Goal: Task Accomplishment & Management: Manage account settings

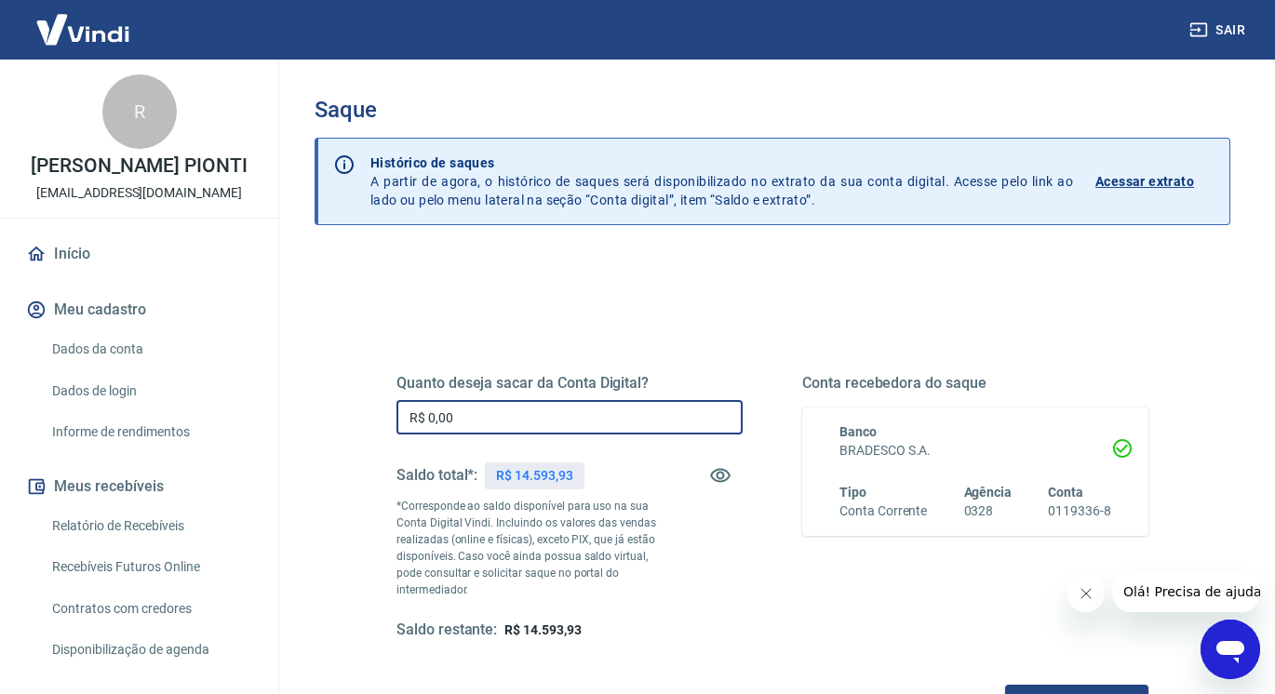
click at [470, 419] on input "R$ 0,00" at bounding box center [569, 417] width 346 height 34
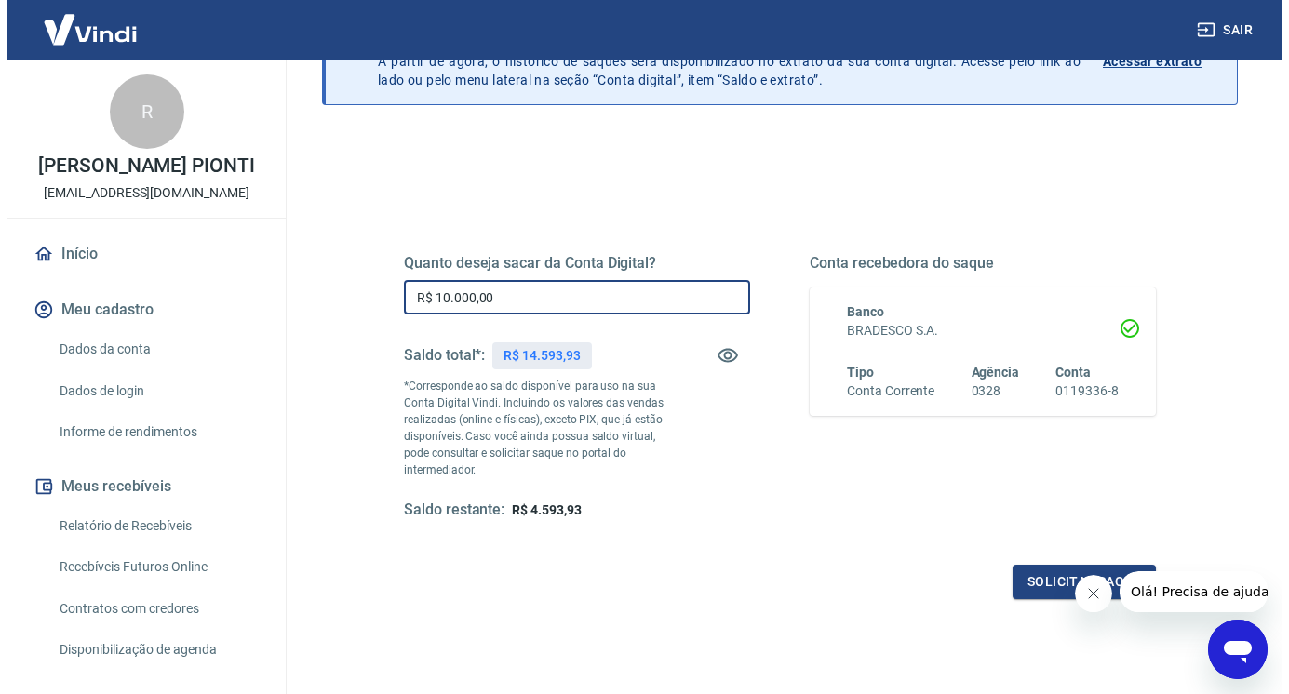
scroll to position [186, 0]
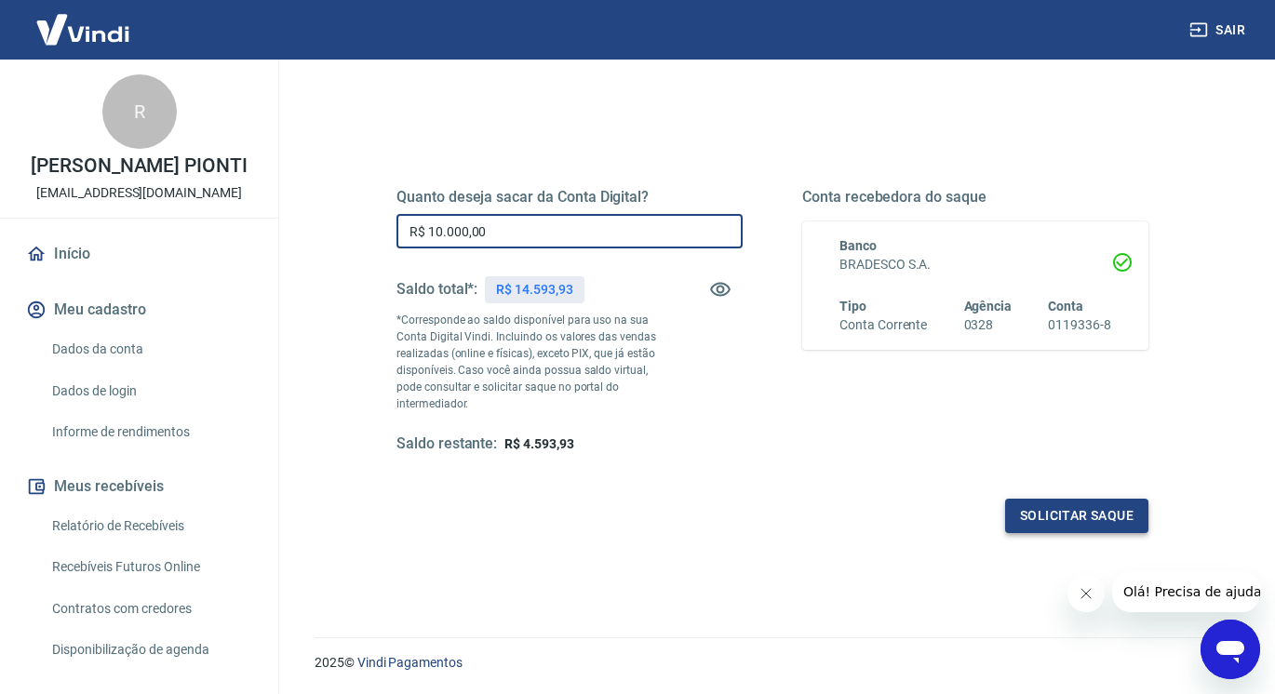
type input "R$ 10.000,00"
click at [1054, 518] on button "Solicitar saque" at bounding box center [1076, 516] width 143 height 34
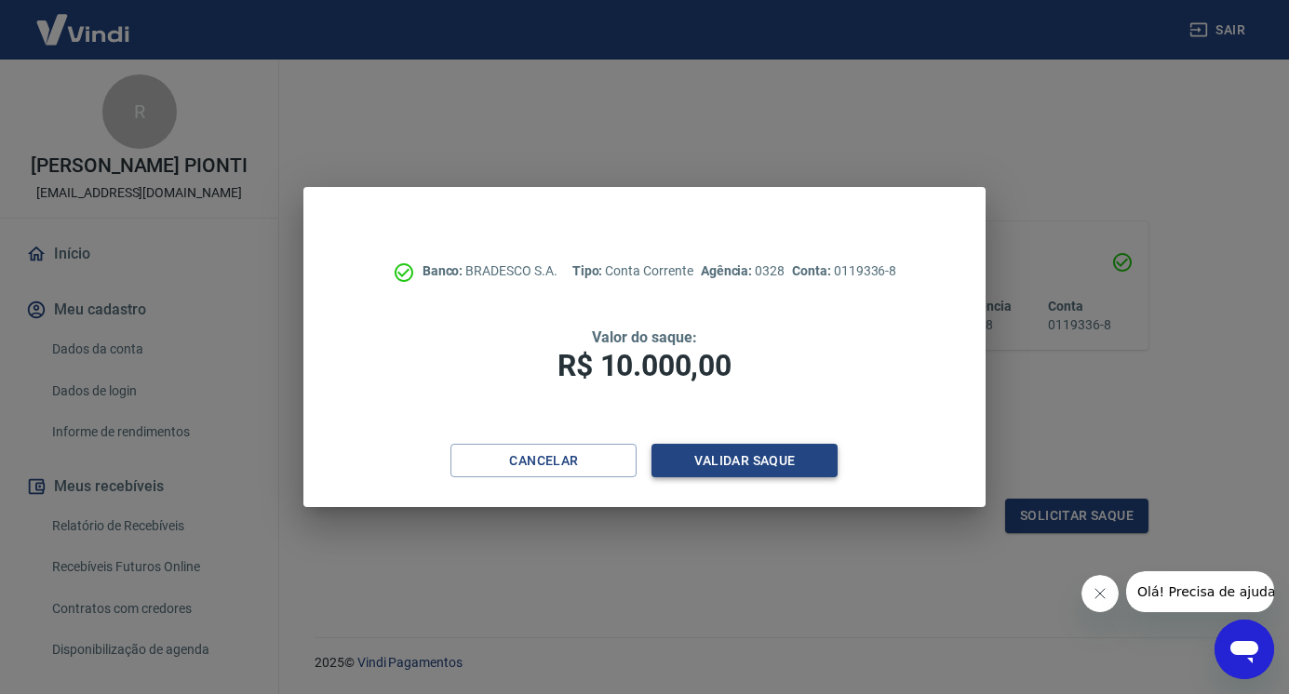
click at [777, 463] on button "Validar saque" at bounding box center [744, 461] width 186 height 34
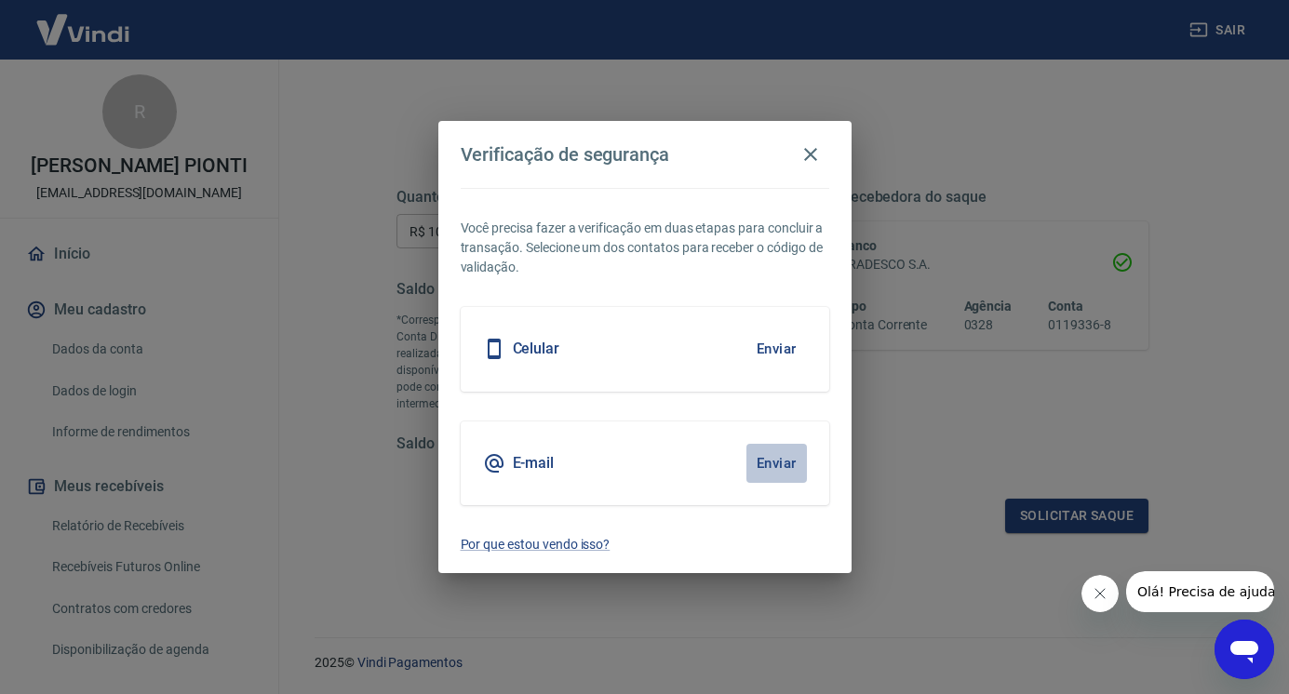
click at [781, 455] on button "Enviar" at bounding box center [776, 463] width 60 height 39
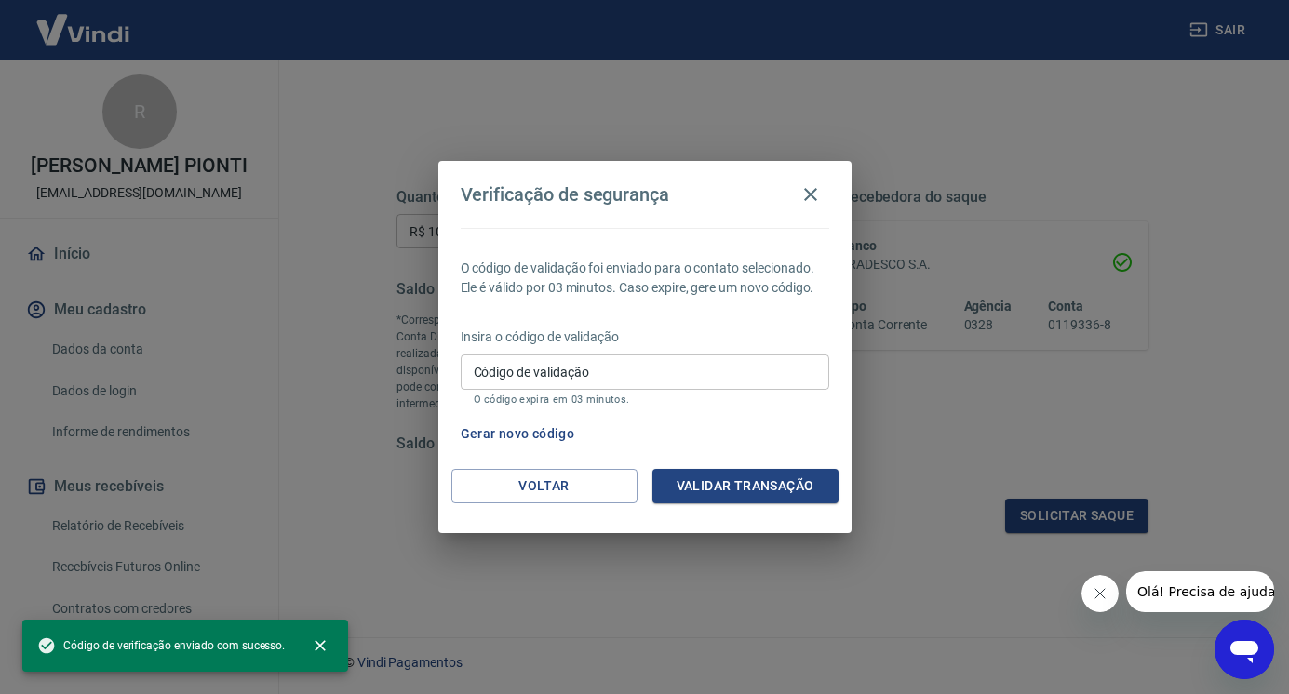
click at [586, 378] on input "Código de validação" at bounding box center [645, 372] width 369 height 34
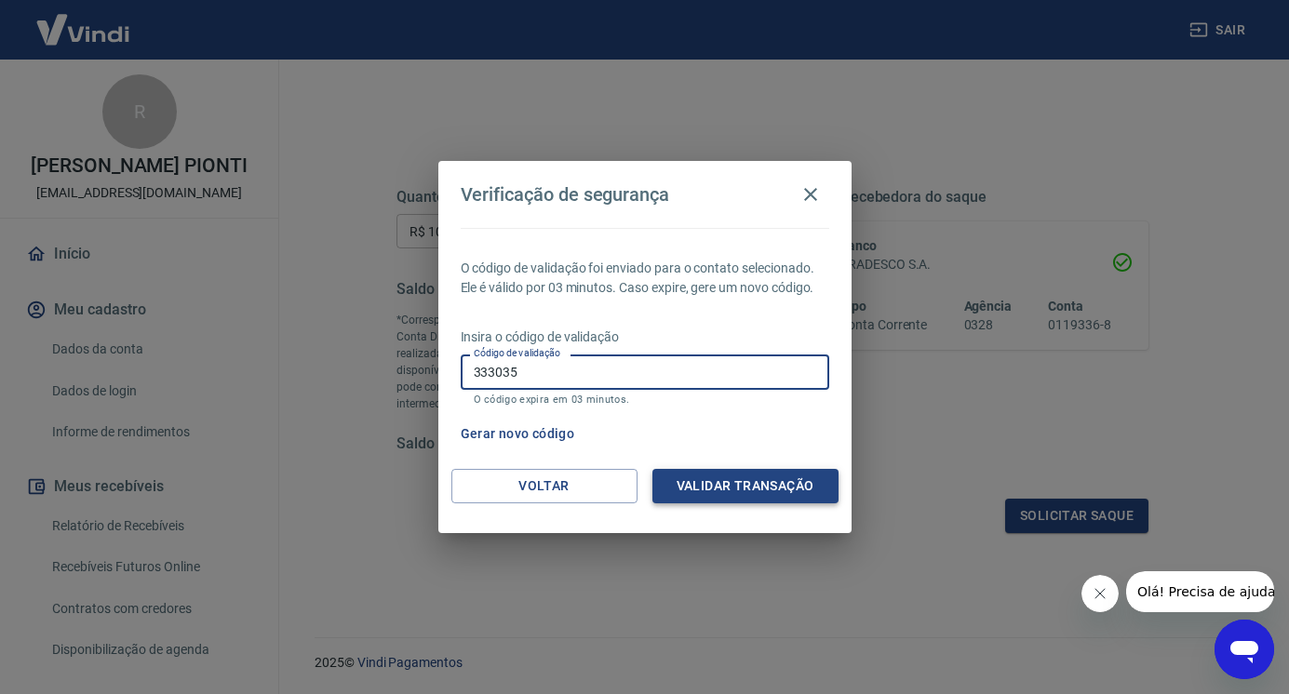
type input "333035"
click at [755, 481] on button "Validar transação" at bounding box center [745, 486] width 186 height 34
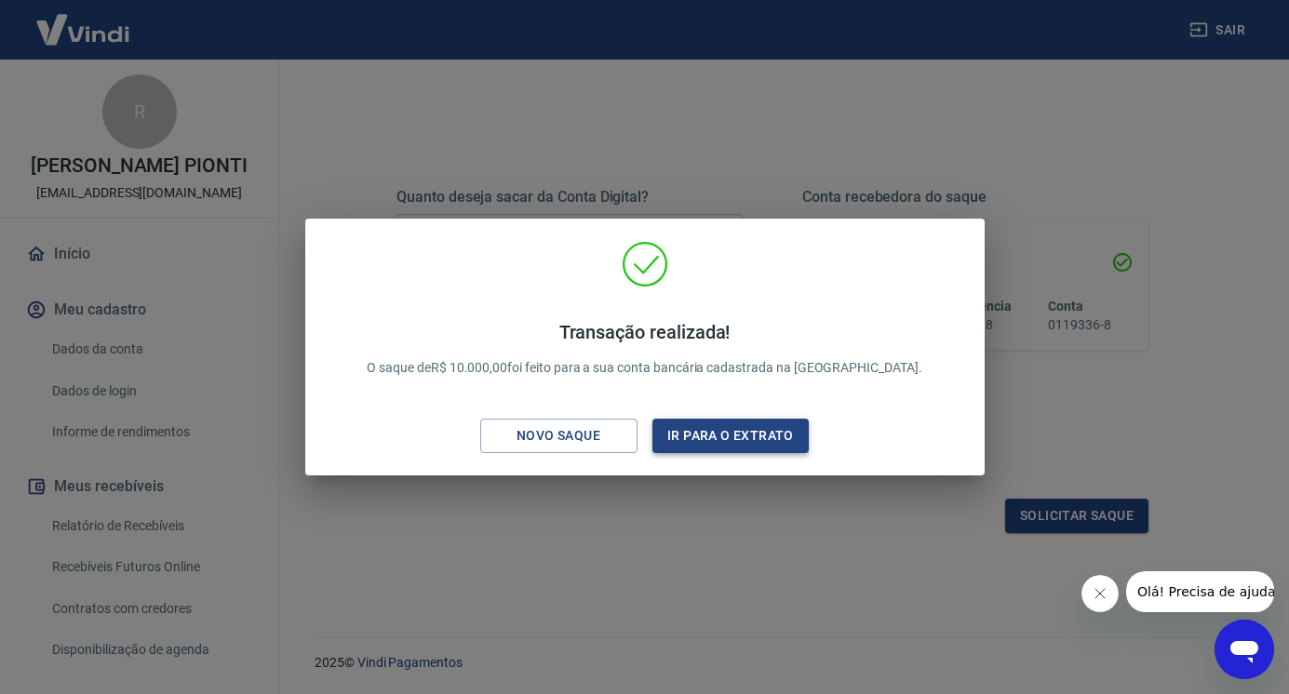
click at [715, 438] on button "Ir para o extrato" at bounding box center [730, 436] width 157 height 34
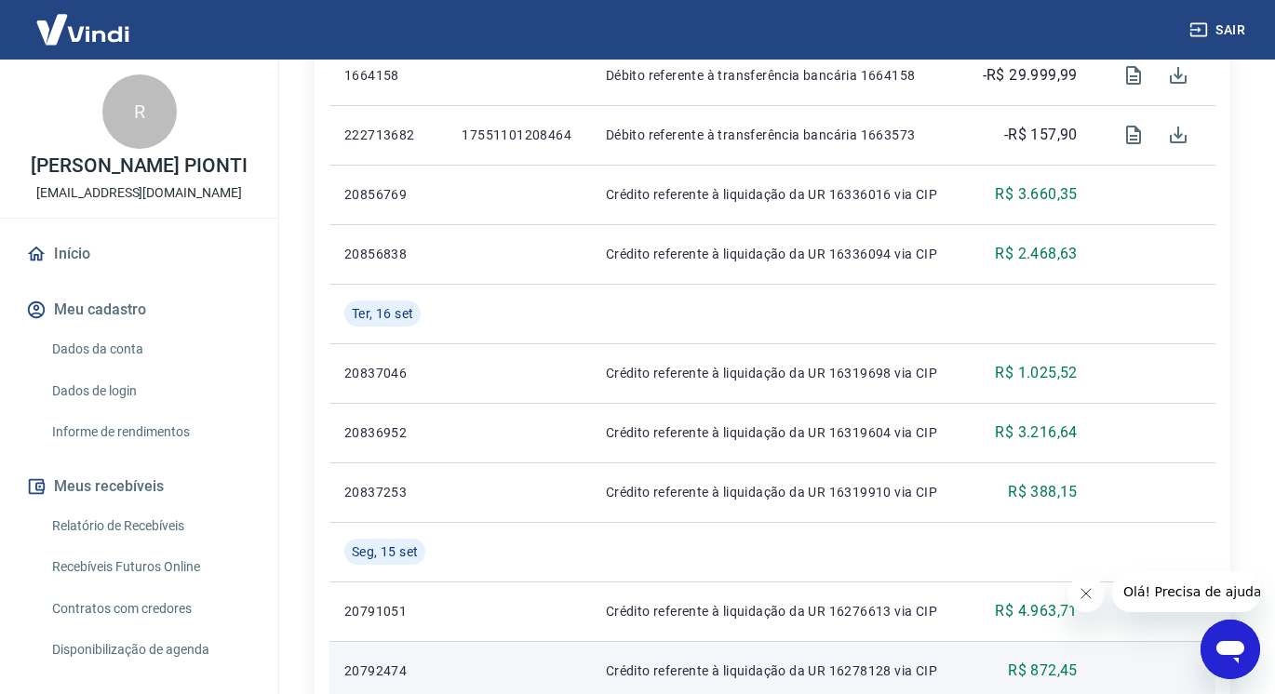
scroll to position [1210, 0]
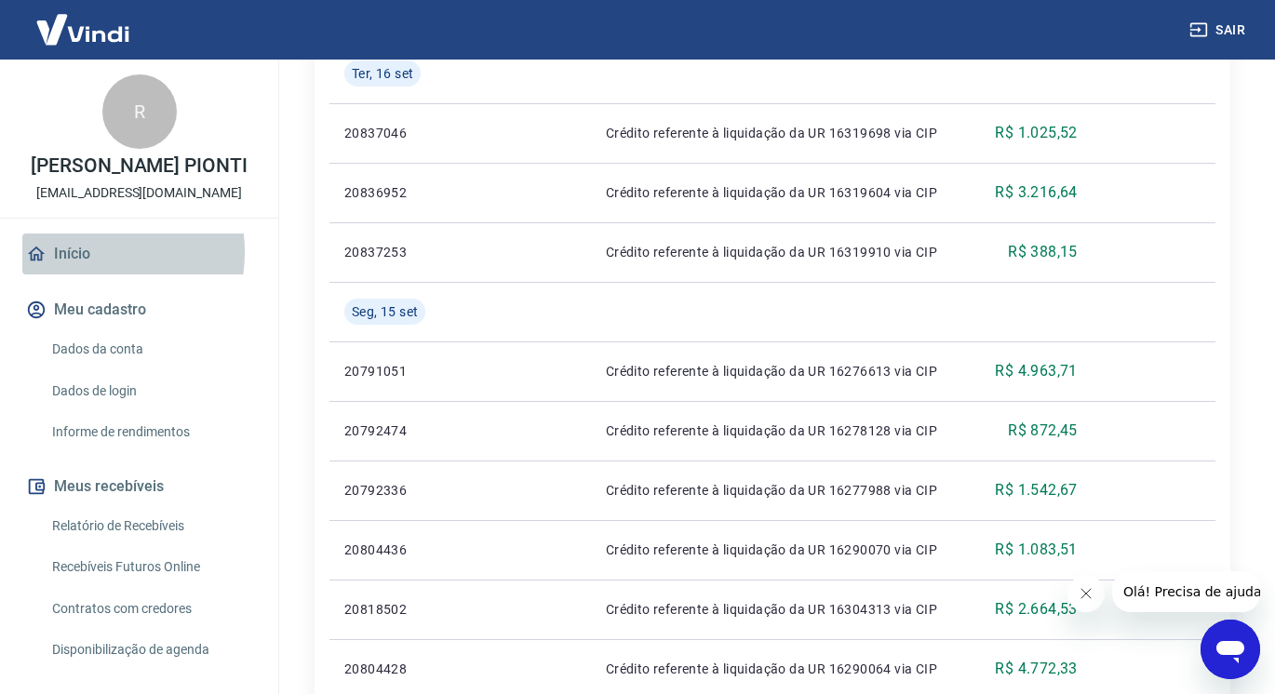
click at [81, 272] on link "Início" at bounding box center [139, 254] width 234 height 41
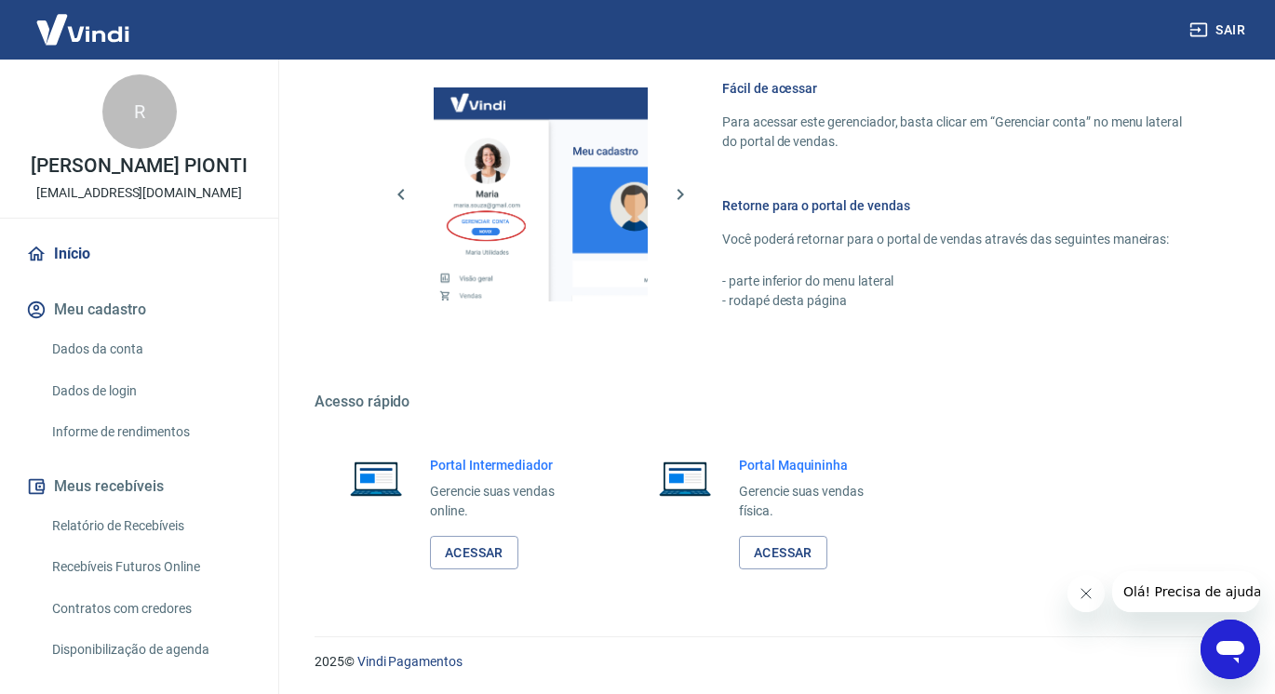
scroll to position [813, 0]
click at [499, 554] on link "Acessar" at bounding box center [474, 552] width 88 height 34
